Goal: Information Seeking & Learning: Learn about a topic

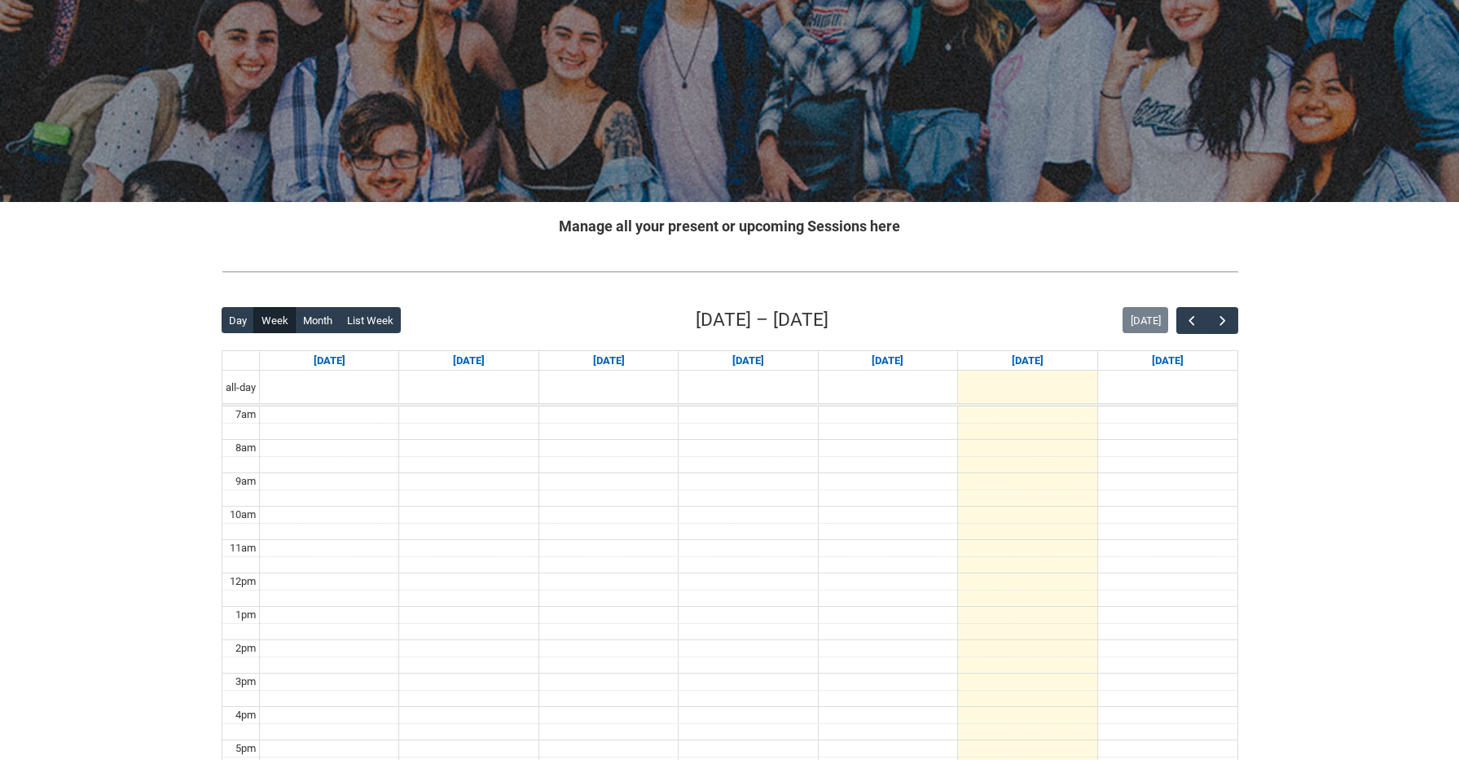
scroll to position [126, 0]
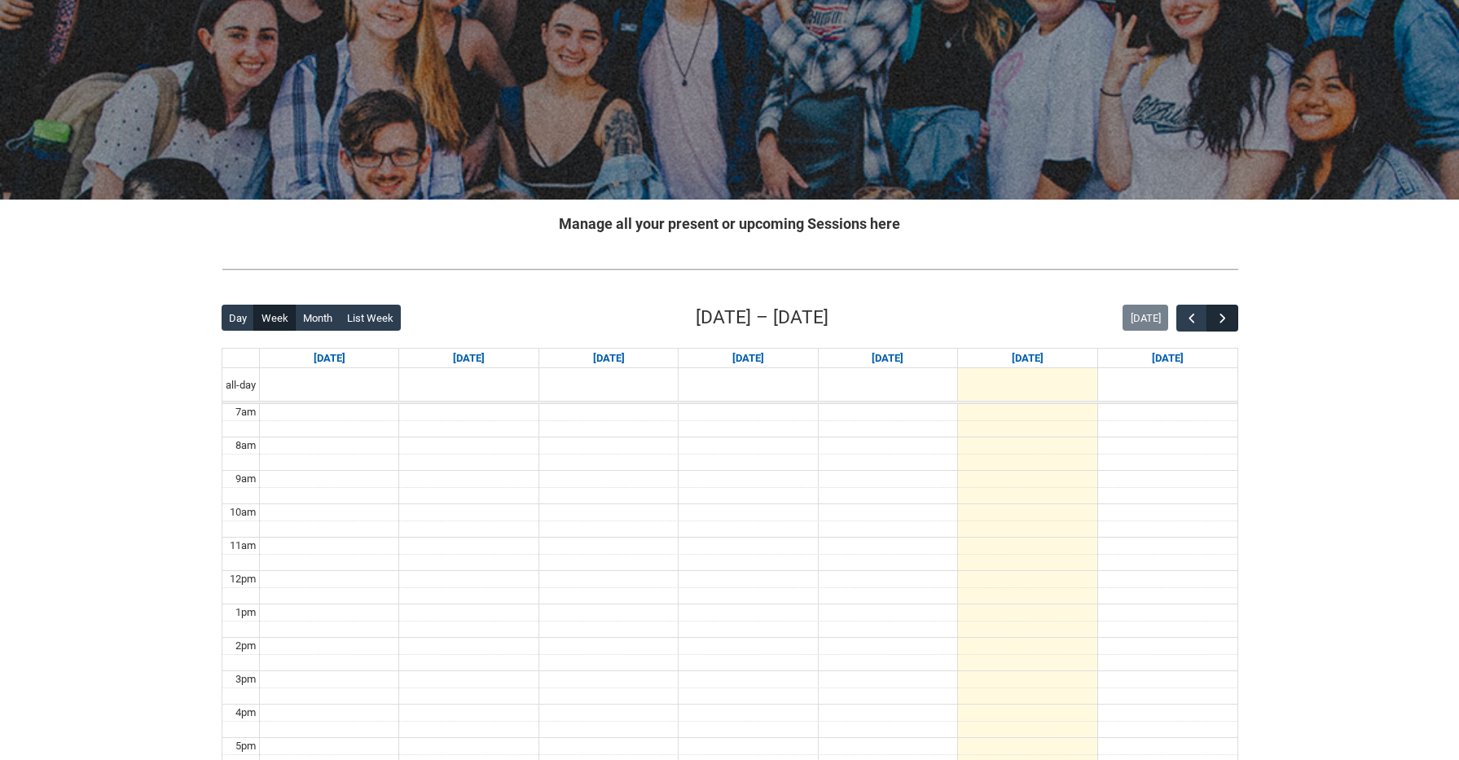
click at [1228, 309] on button "button" at bounding box center [1221, 318] width 31 height 27
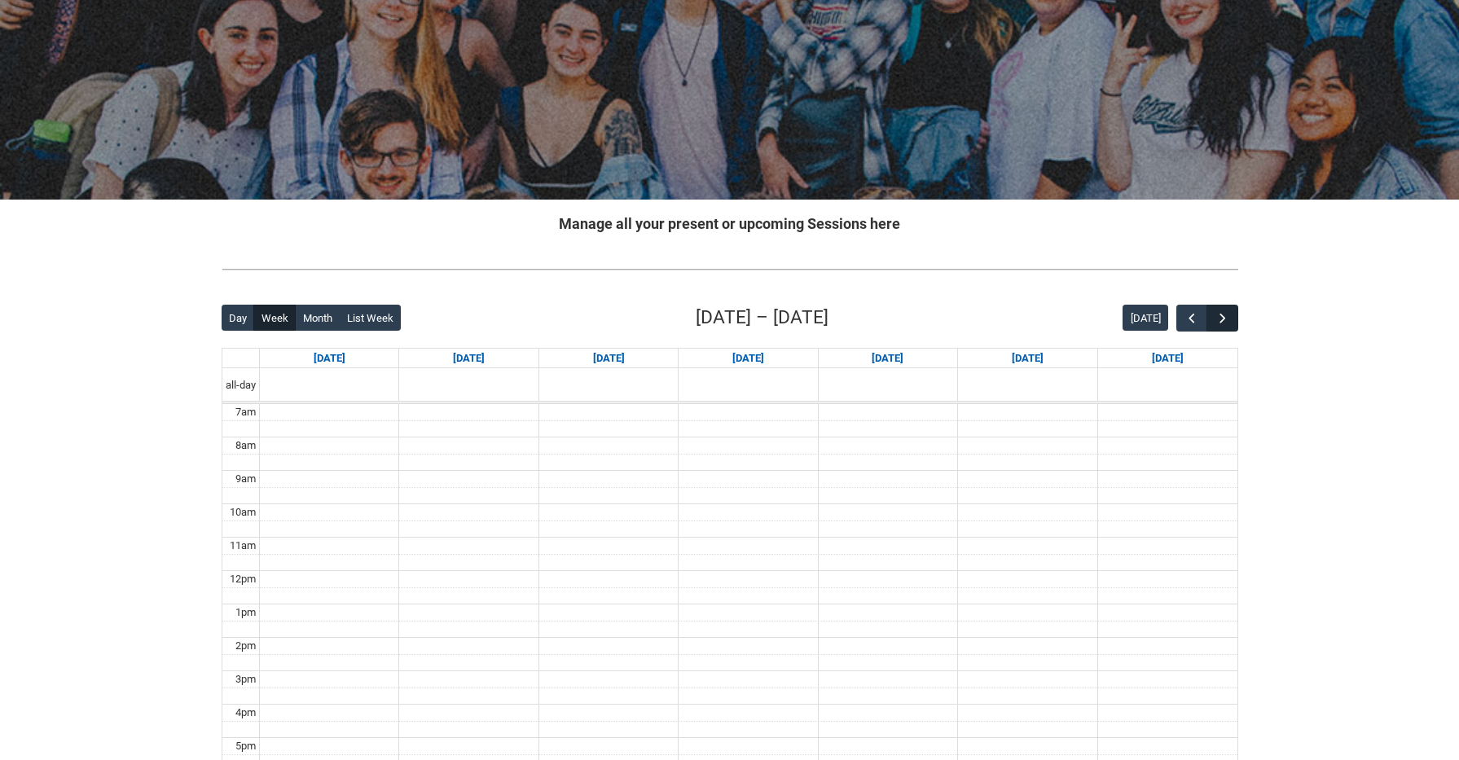
click at [1228, 309] on button "button" at bounding box center [1221, 318] width 31 height 27
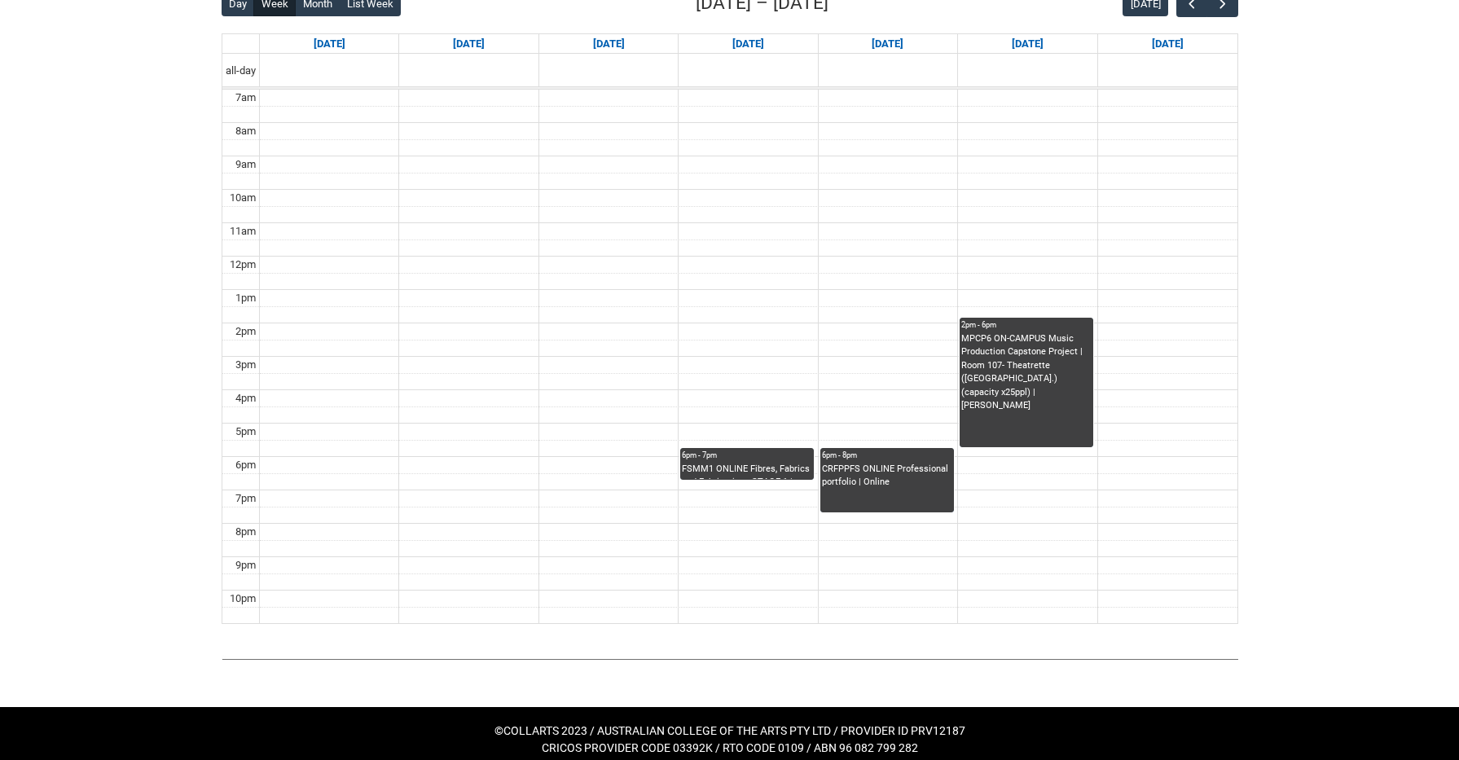
scroll to position [439, 0]
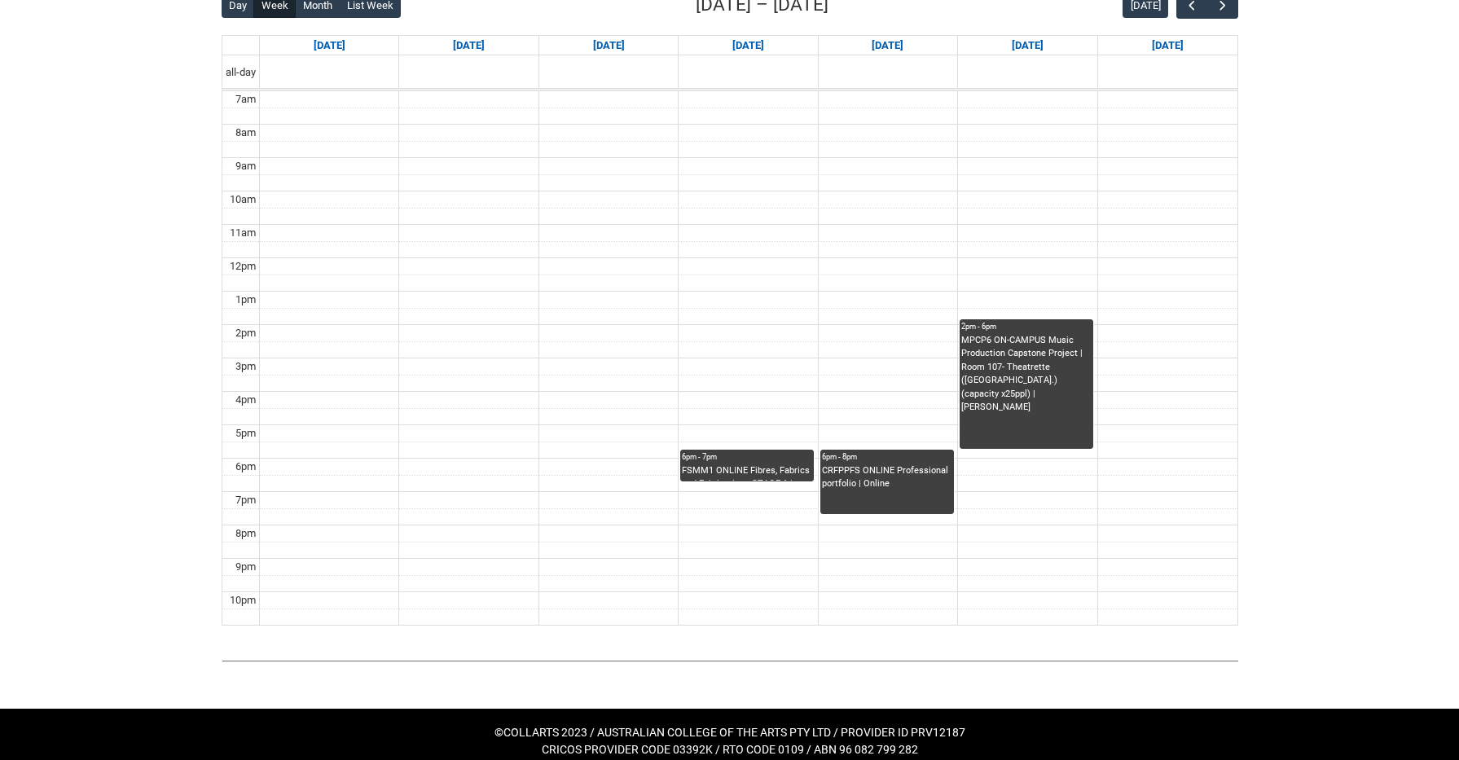
click at [782, 465] on div "FSMM1 ONLINE Fibres, Fabrics and Fabrications STAGE 1 | Online | [PERSON_NAME]" at bounding box center [747, 472] width 130 height 17
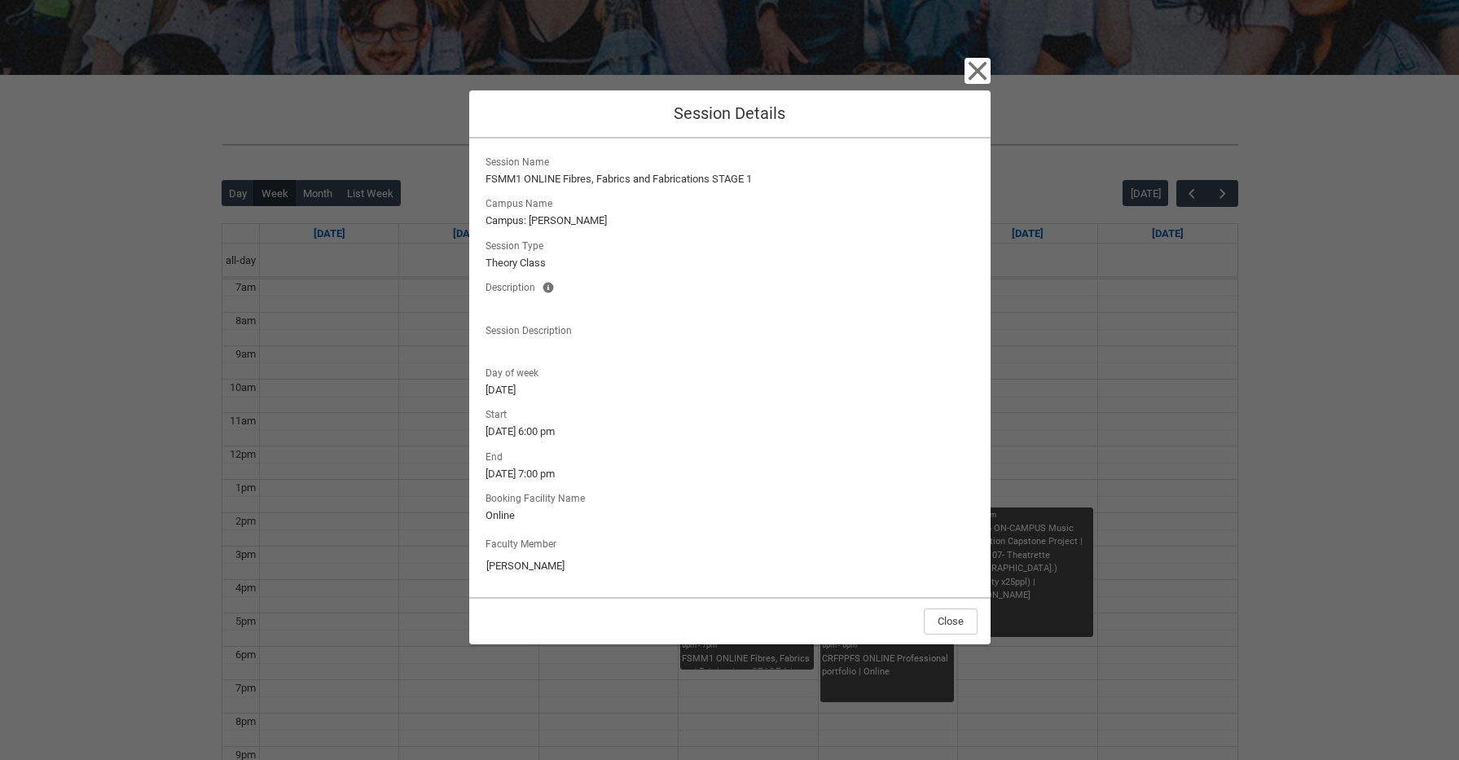
scroll to position [248, 0]
click at [959, 630] on button "Close" at bounding box center [951, 621] width 54 height 26
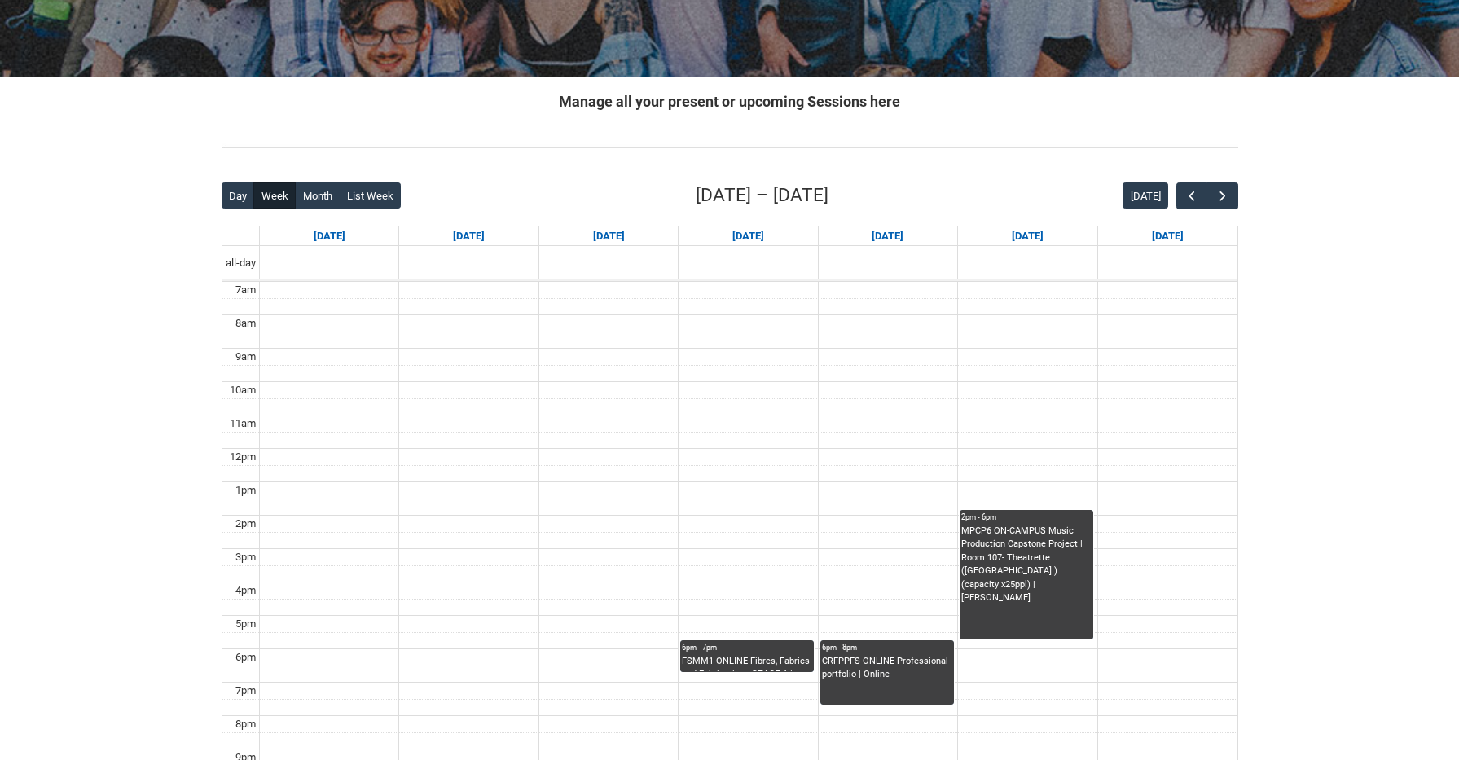
click at [912, 678] on div "CRFPPFS ONLINE Professional portfolio | Online" at bounding box center [887, 668] width 130 height 27
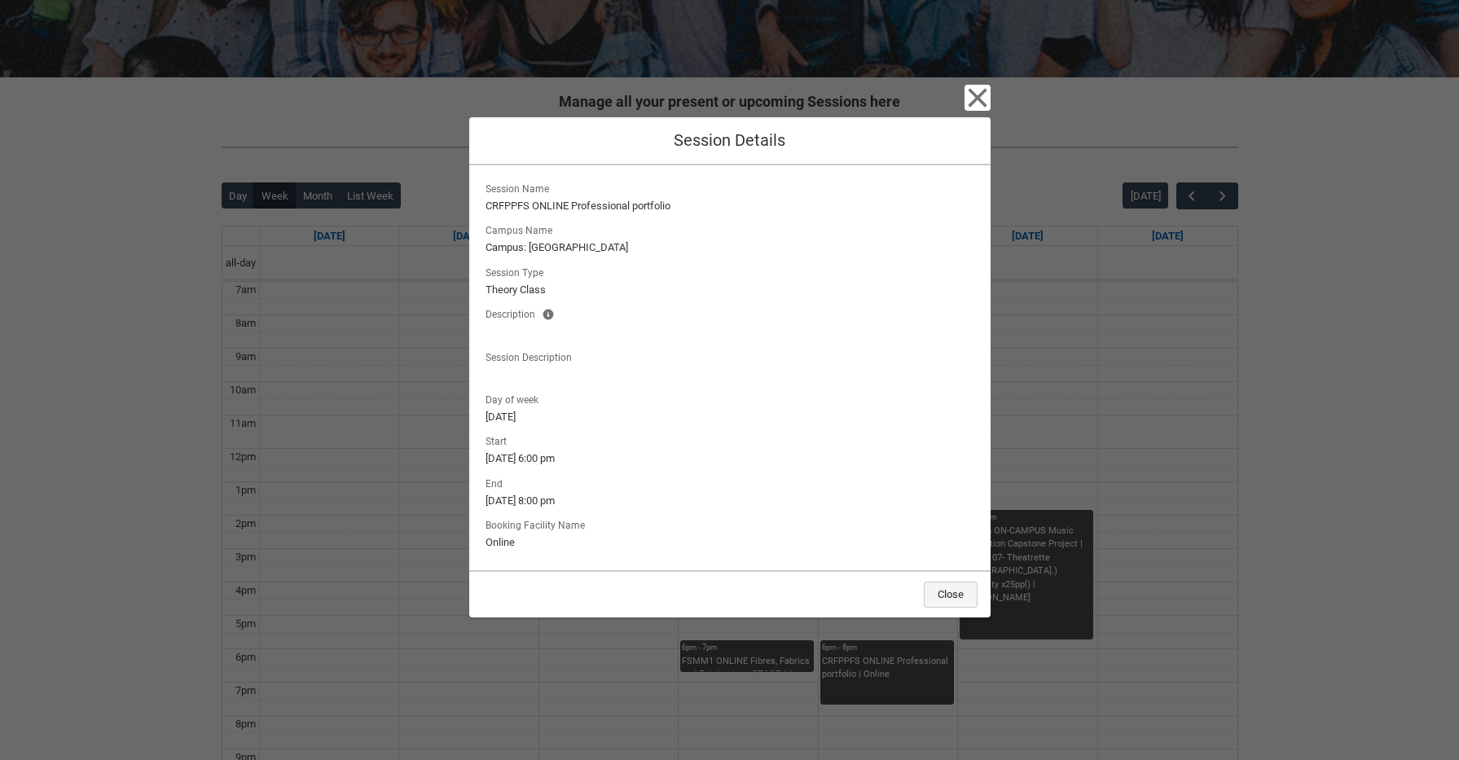
click at [968, 594] on button "Close" at bounding box center [951, 595] width 54 height 26
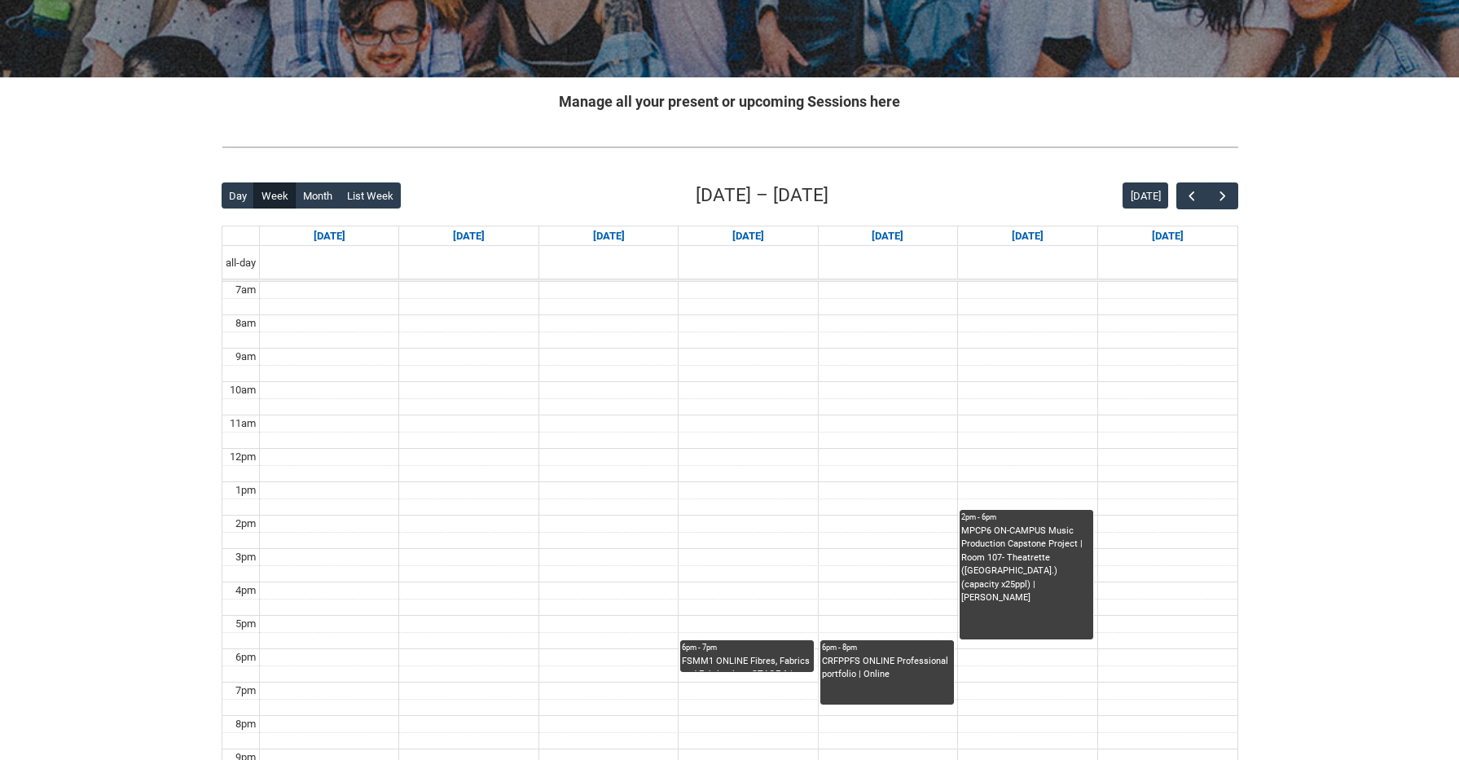
click at [1030, 590] on div "MPCP6 ON-CAMPUS Music Production Capstone Project | Room 107- Theatrette ([GEOG…" at bounding box center [1026, 581] width 130 height 115
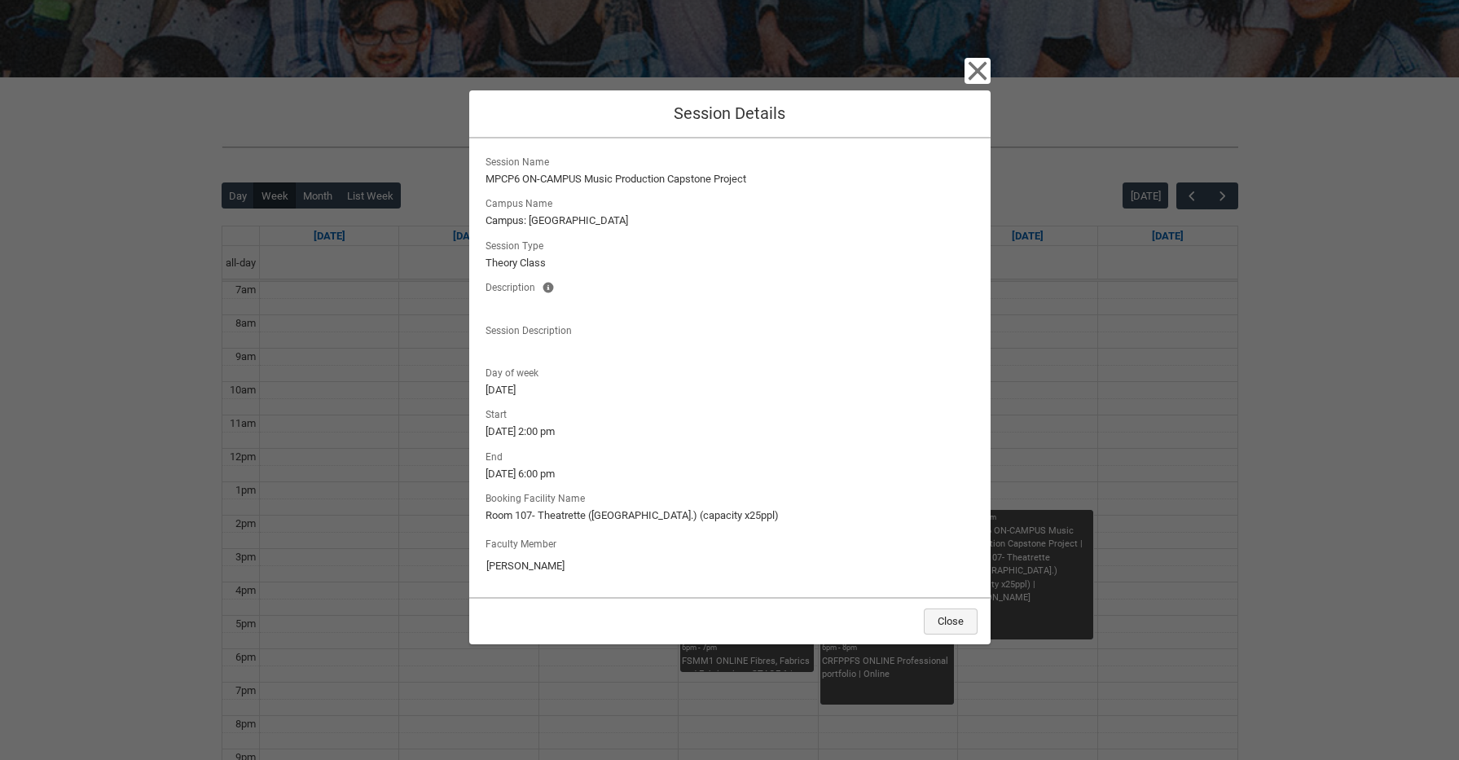
click at [952, 616] on button "Close" at bounding box center [951, 621] width 54 height 26
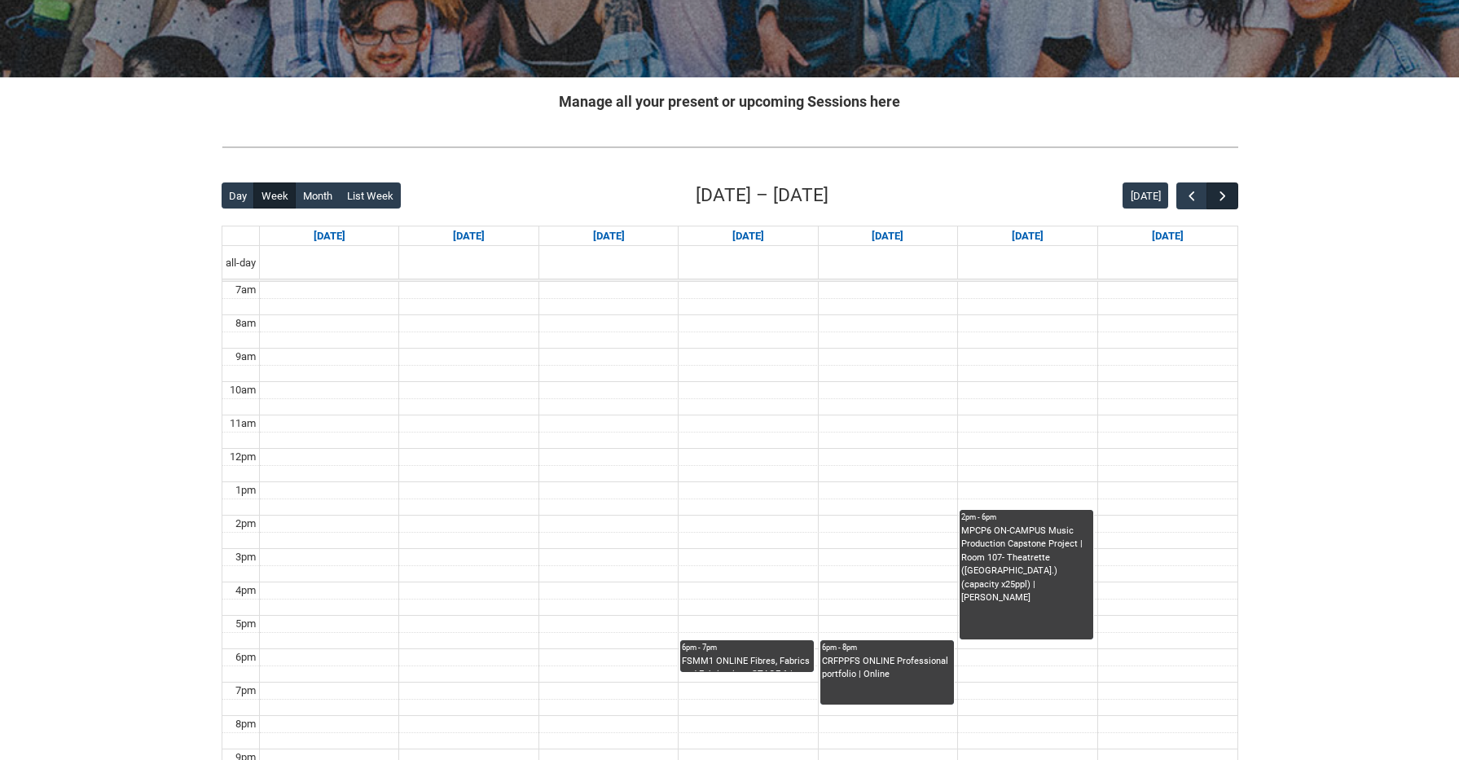
click at [1209, 204] on button "button" at bounding box center [1221, 195] width 31 height 27
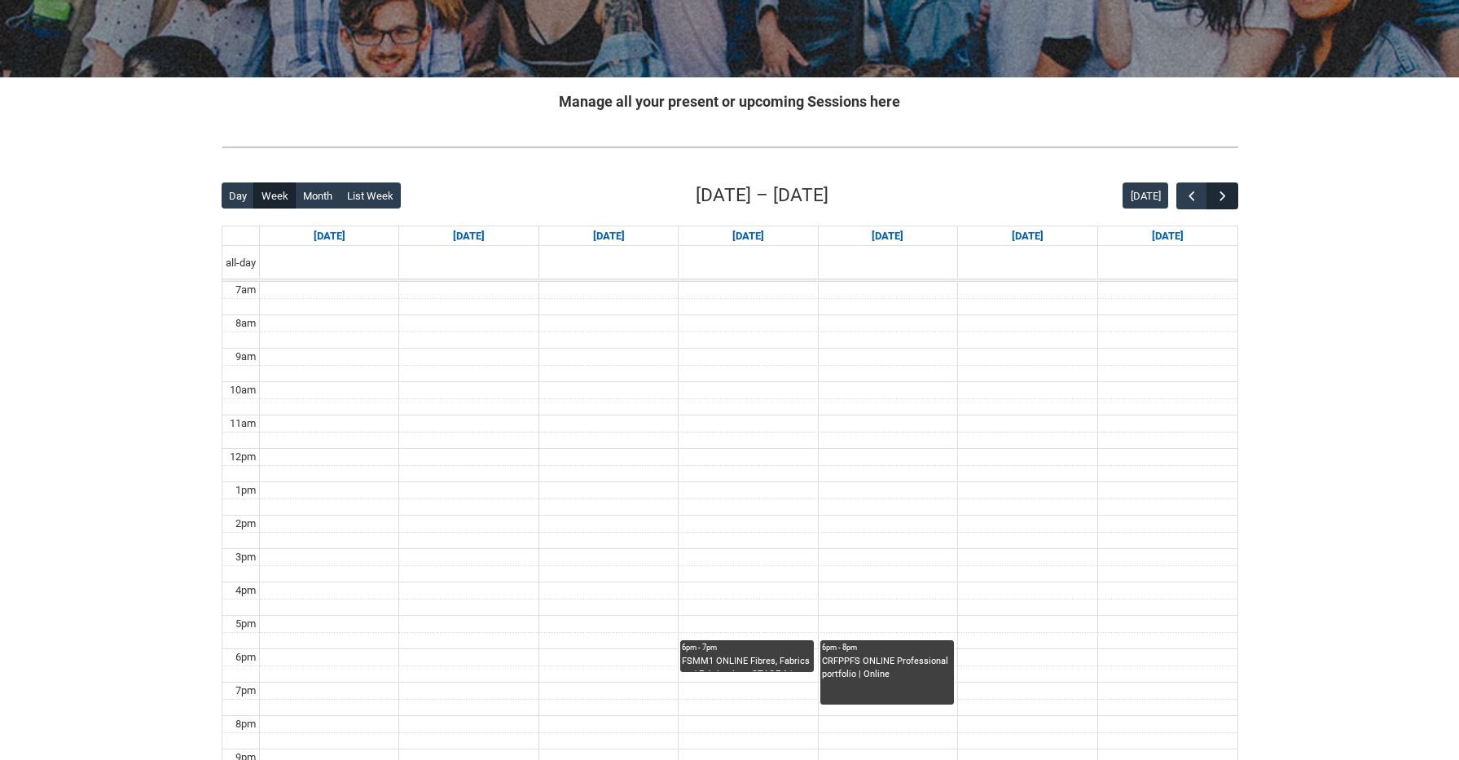
click at [1209, 204] on button "button" at bounding box center [1221, 195] width 31 height 27
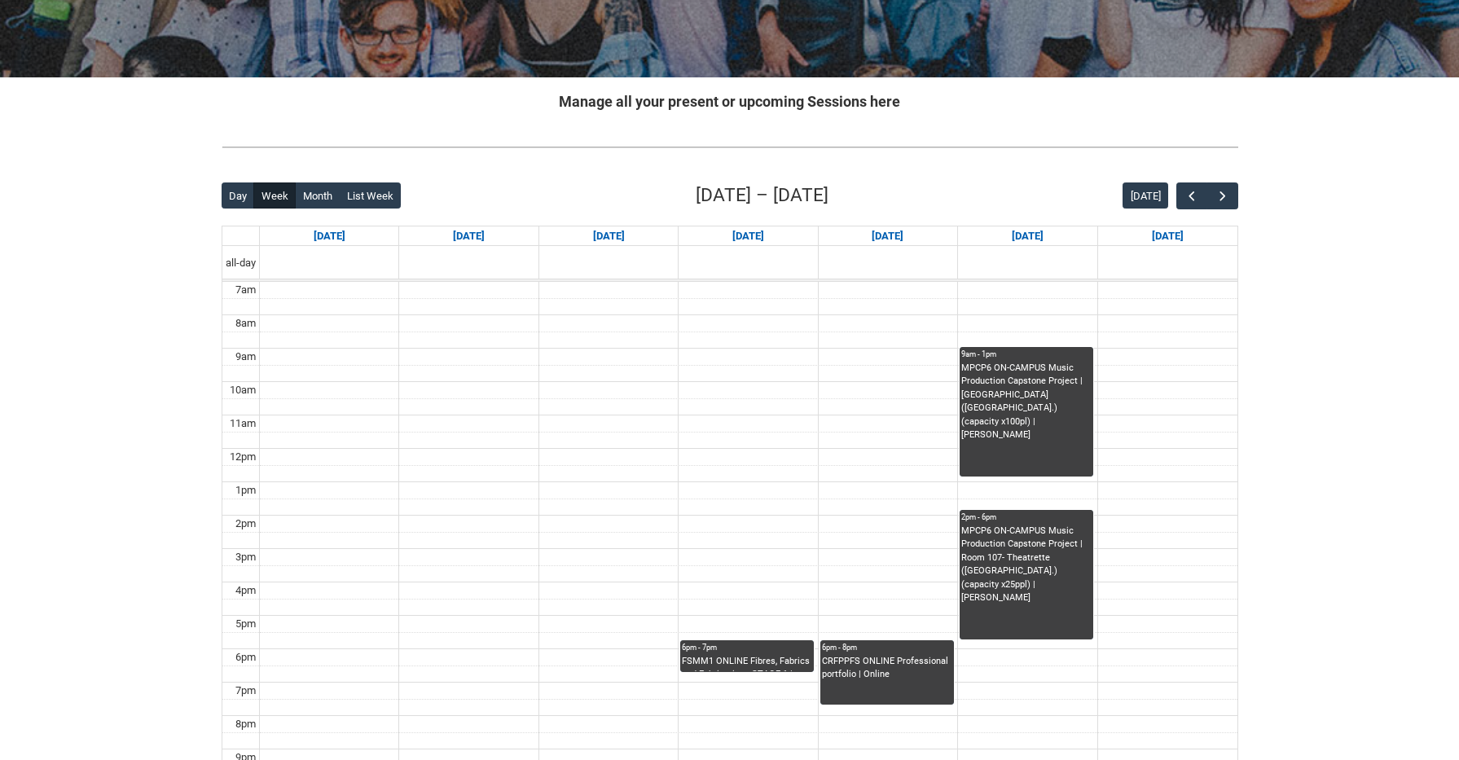
click at [1026, 409] on div "MPCP6 ON-CAMPUS Music Production Capstone Project | [GEOGRAPHIC_DATA] ([GEOGRAP…" at bounding box center [1026, 402] width 130 height 81
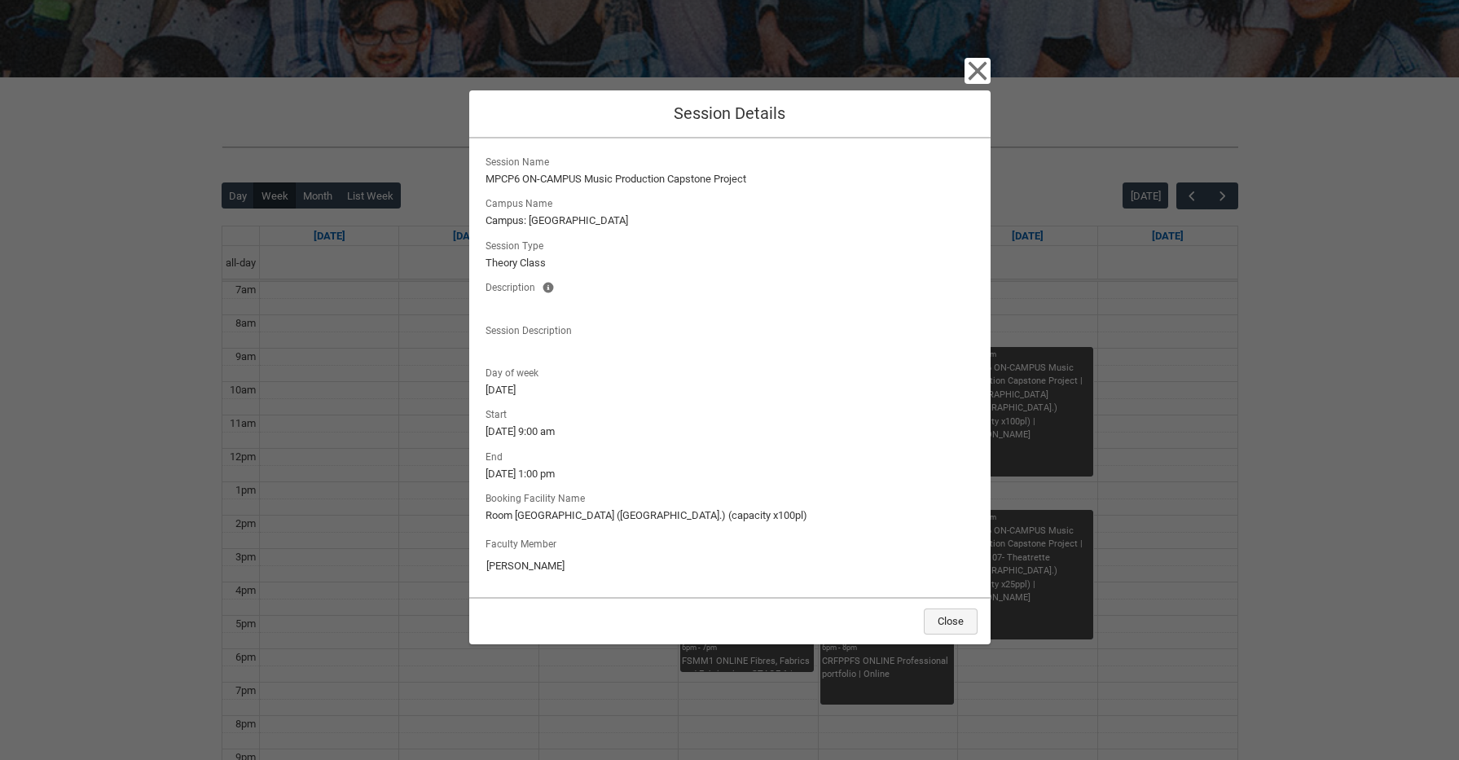
click at [955, 632] on button "Close" at bounding box center [951, 621] width 54 height 26
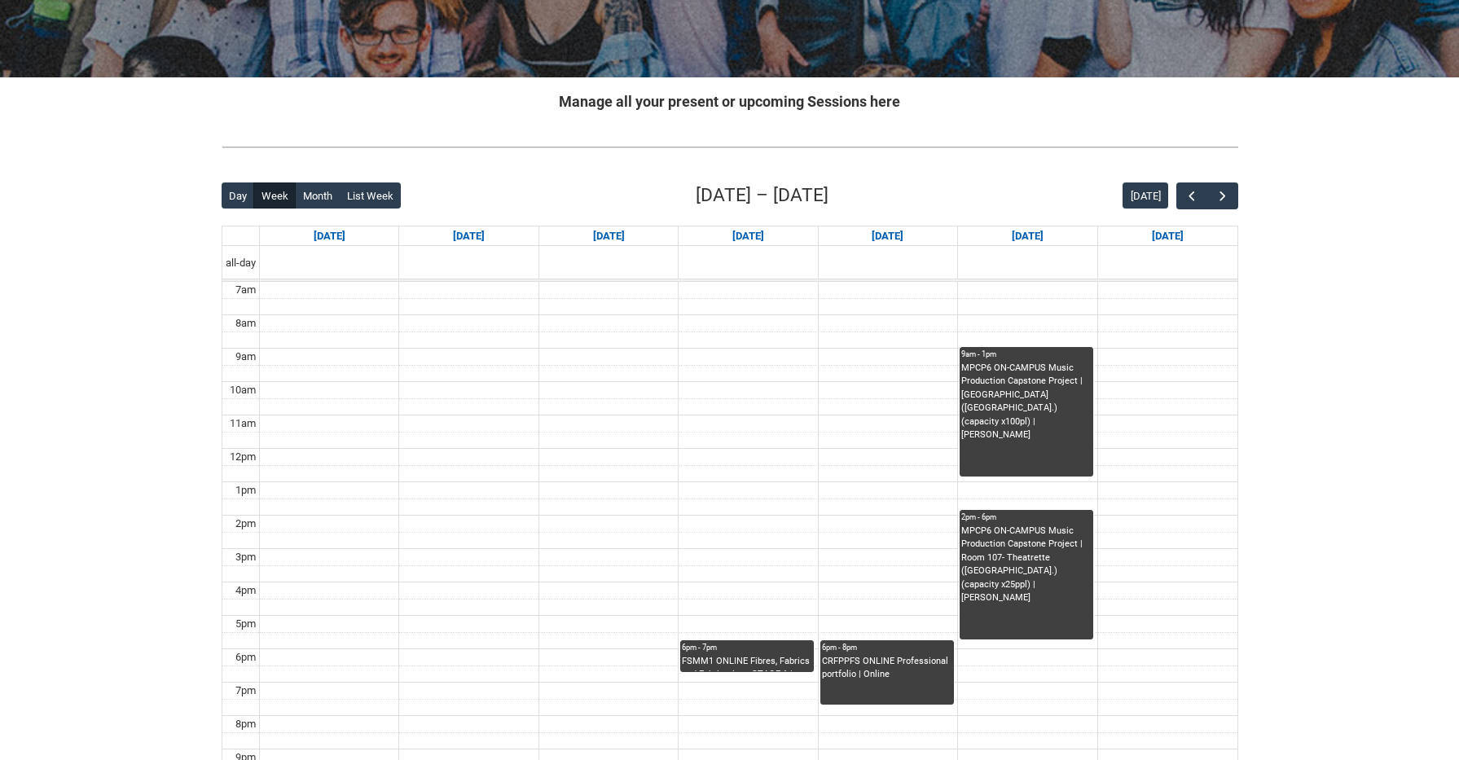
click at [1044, 603] on div "MPCP6 ON-CAMPUS Music Production Capstone Project | Room 107- Theatrette ([GEOG…" at bounding box center [1026, 581] width 130 height 115
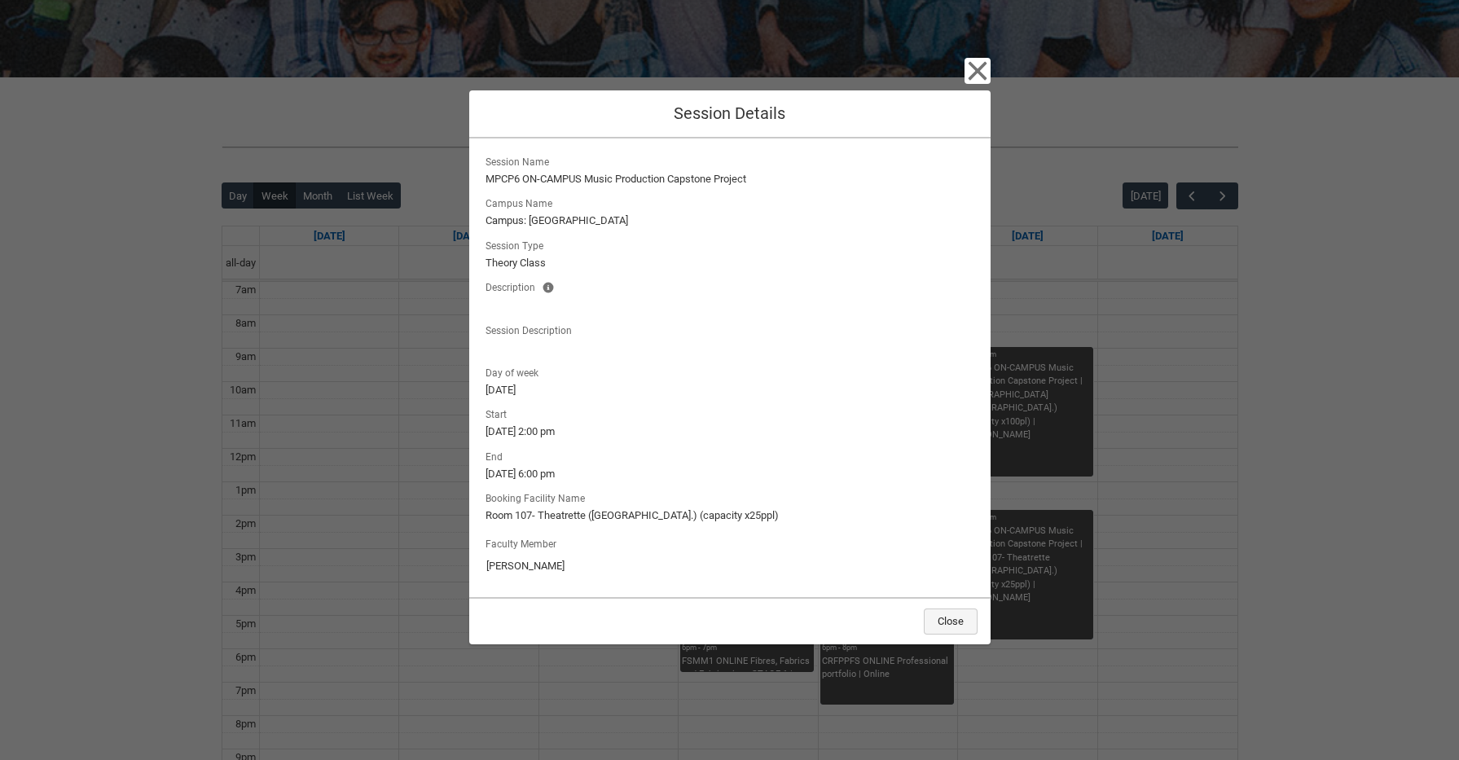
click at [968, 617] on button "Close" at bounding box center [951, 621] width 54 height 26
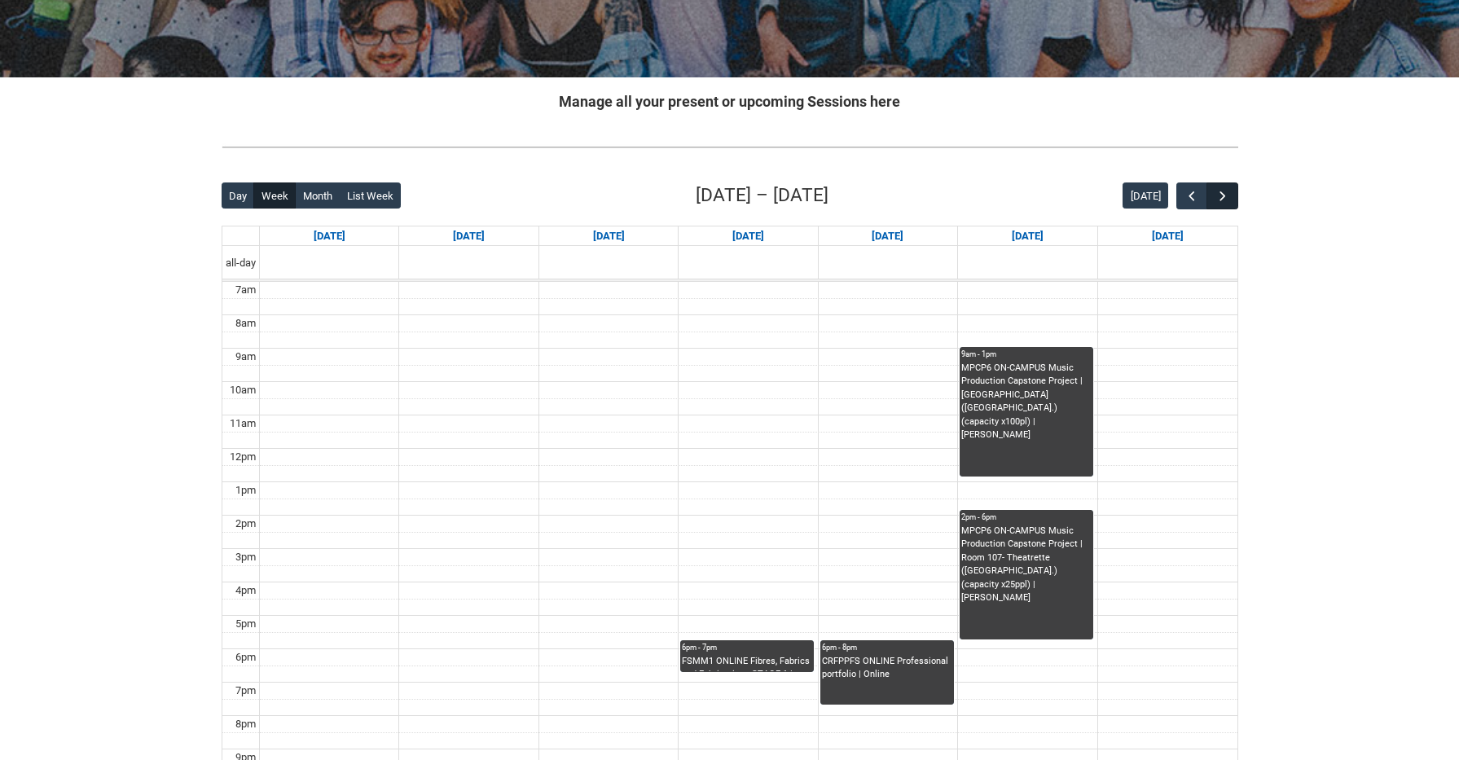
click at [1223, 197] on span "button" at bounding box center [1222, 196] width 16 height 16
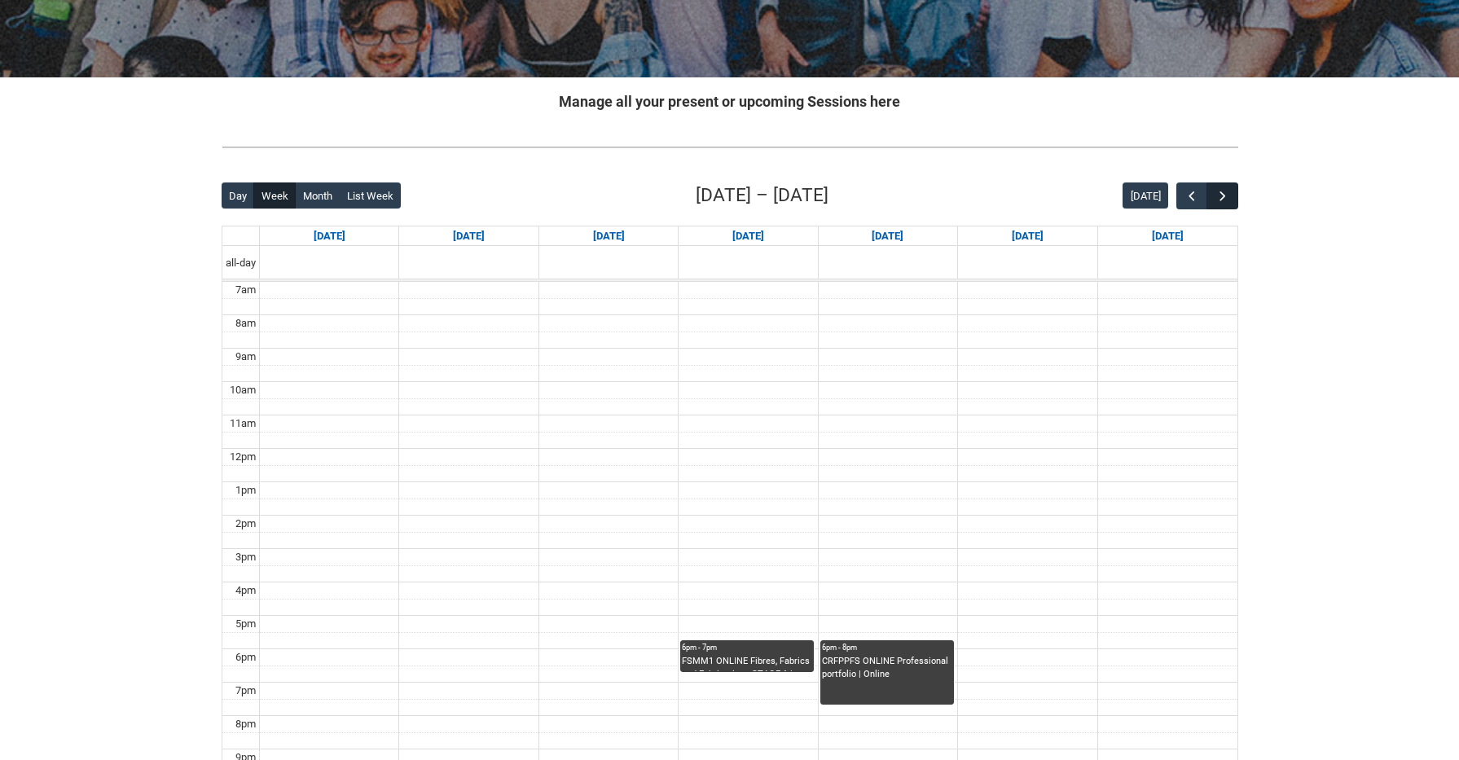
click at [1223, 197] on span "button" at bounding box center [1222, 196] width 16 height 16
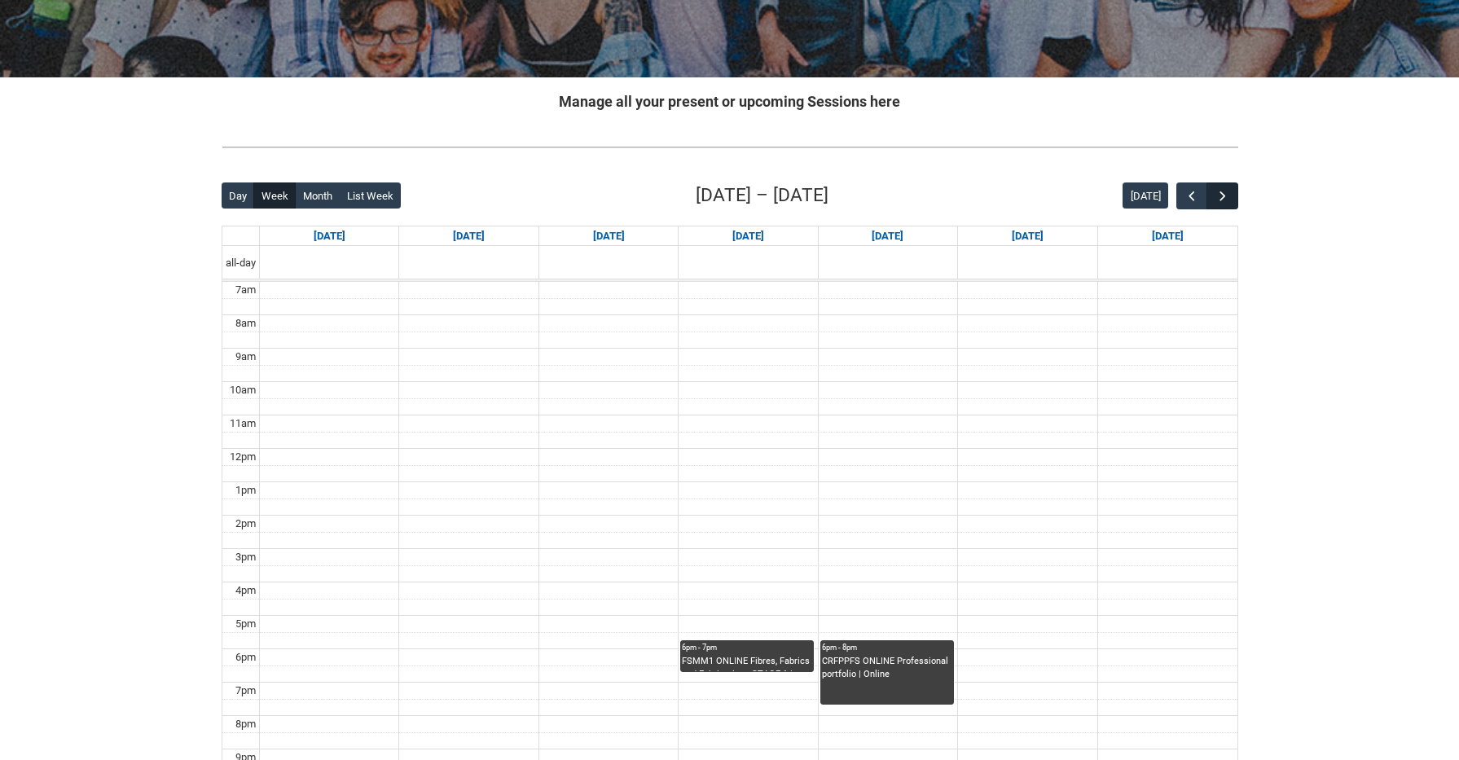
click at [1223, 197] on span "button" at bounding box center [1222, 196] width 16 height 16
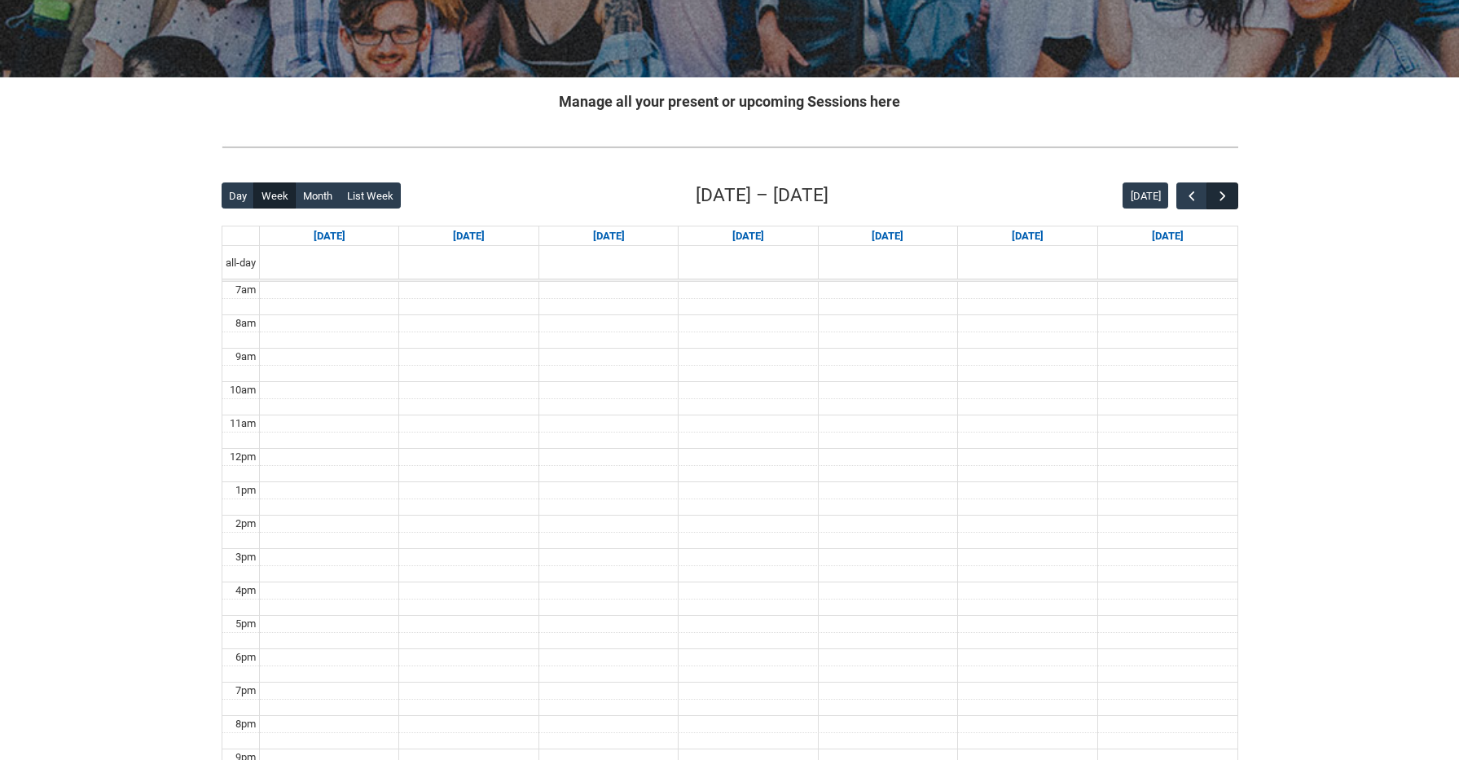
click at [1223, 197] on span "button" at bounding box center [1222, 196] width 16 height 16
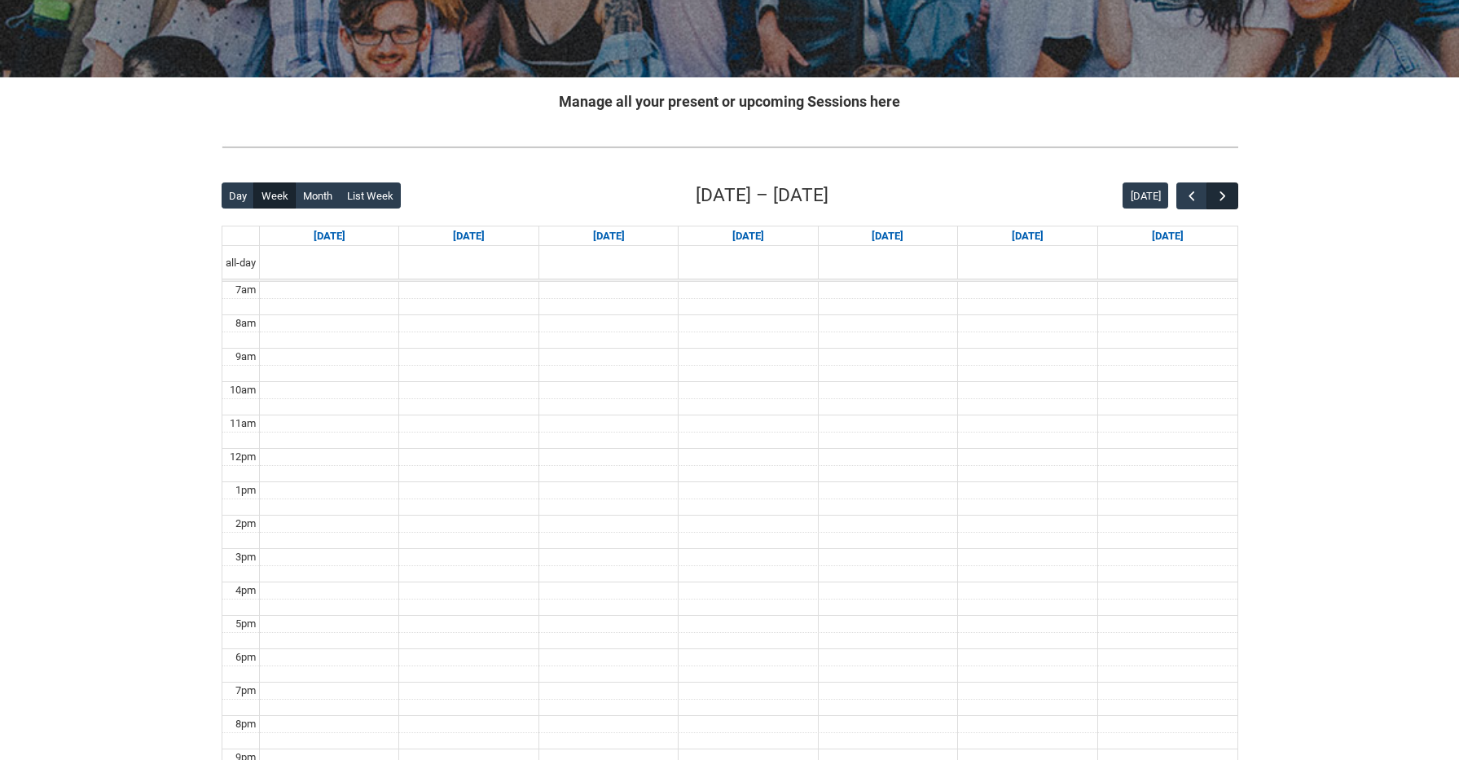
click at [1223, 197] on span "button" at bounding box center [1222, 196] width 16 height 16
